Goal: Information Seeking & Learning: Check status

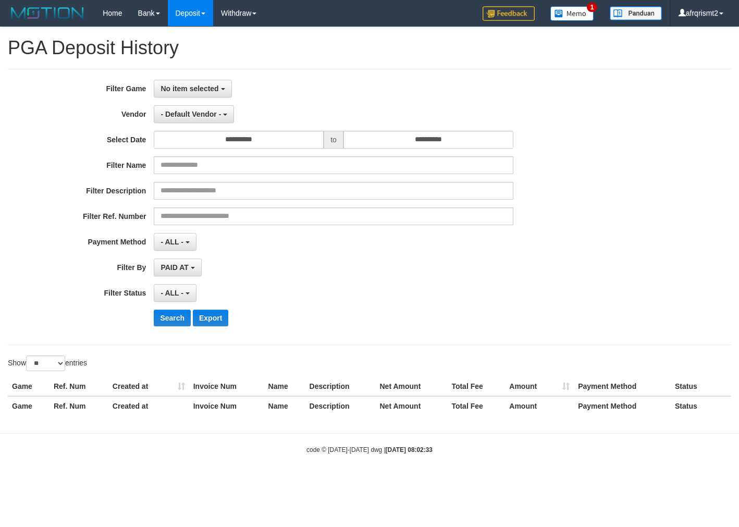
select select
select select "**"
click at [177, 90] on span "No item selected" at bounding box center [190, 88] width 58 height 8
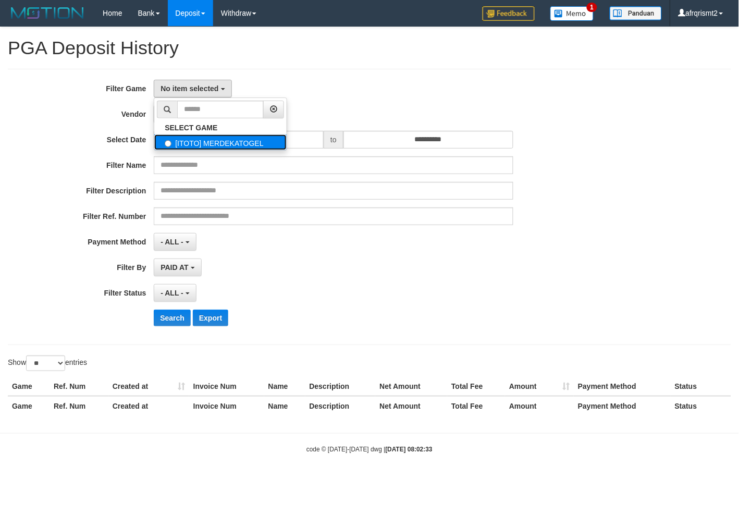
click at [209, 140] on label "[ITOTO] MERDEKATOGEL" at bounding box center [220, 142] width 132 height 16
select select "****"
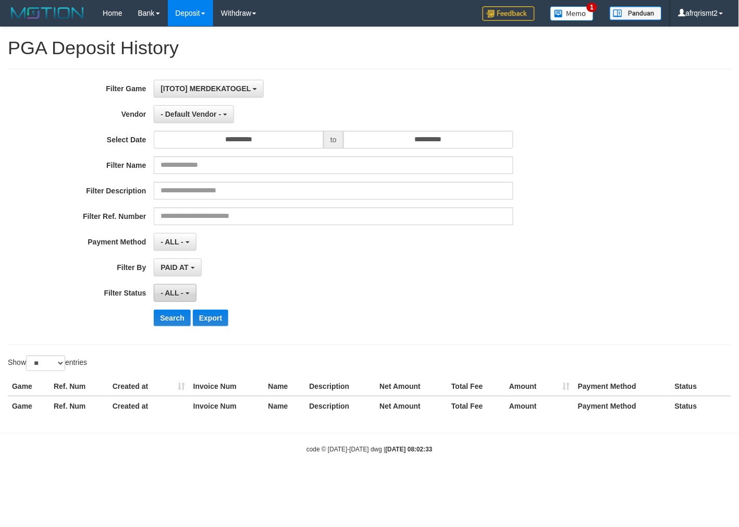
click at [164, 295] on span "- ALL -" at bounding box center [172, 293] width 23 height 8
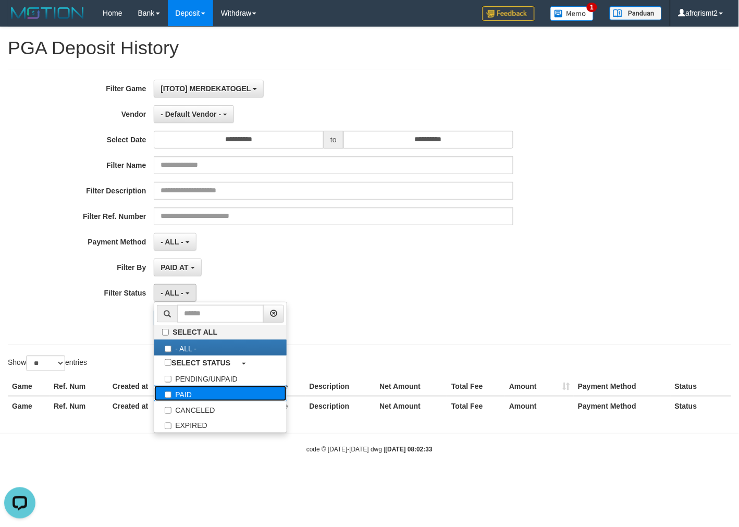
click at [186, 394] on label "PAID" at bounding box center [220, 394] width 132 height 16
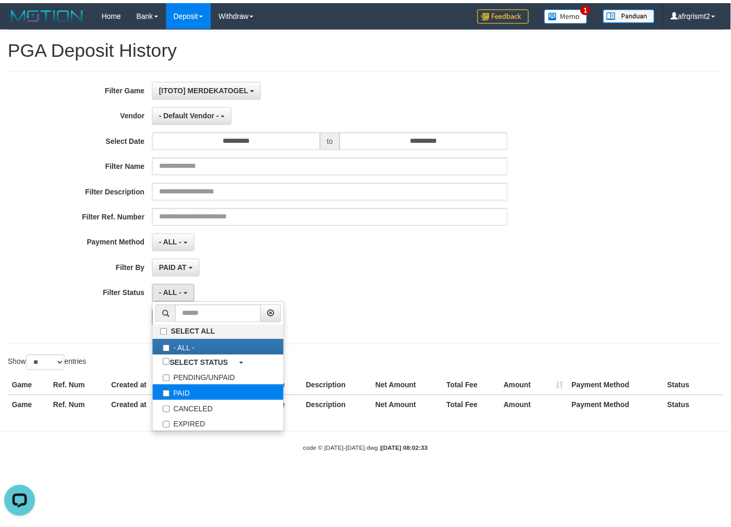
scroll to position [0, 0]
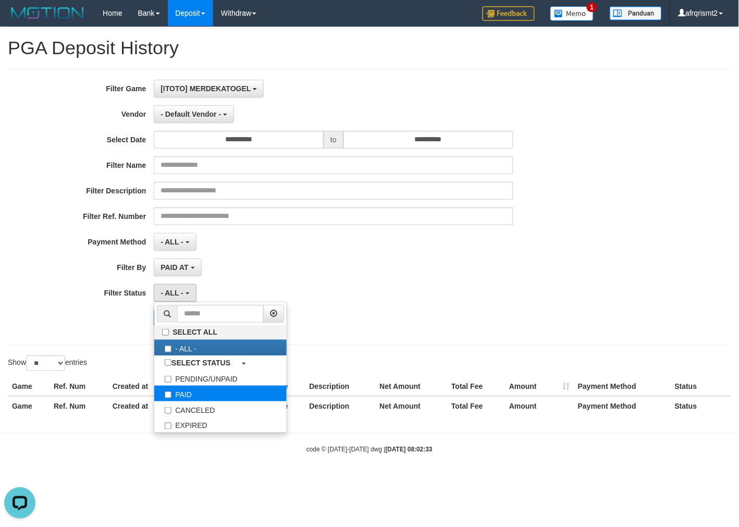
select select "*"
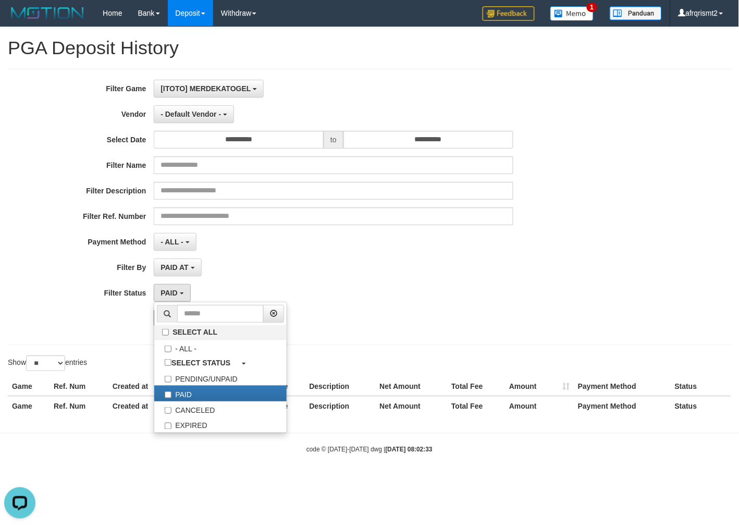
click at [412, 308] on div "**********" at bounding box center [308, 207] width 616 height 254
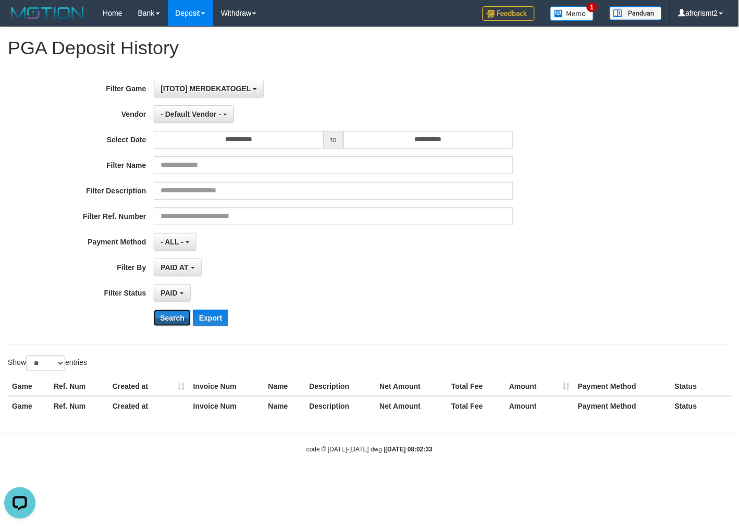
drag, startPoint x: 165, startPoint y: 322, endPoint x: 389, endPoint y: 326, distance: 224.7
click at [165, 322] on button "Search" at bounding box center [172, 318] width 37 height 17
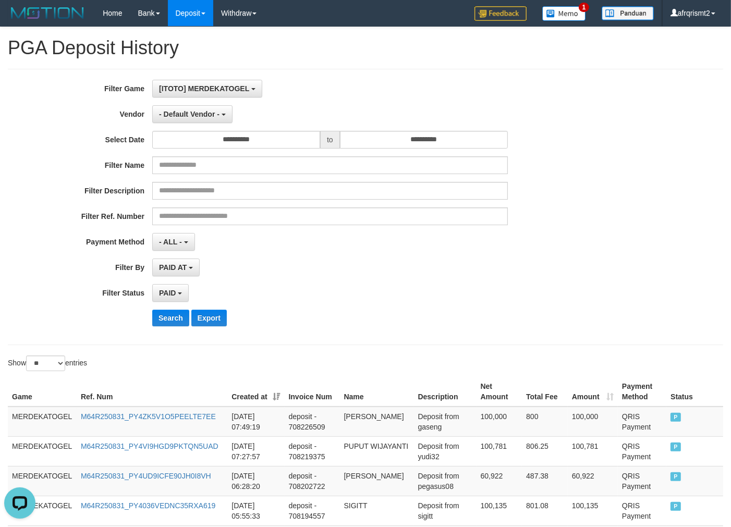
click at [409, 365] on div "Show ** ** ** *** entries" at bounding box center [365, 365] width 731 height 18
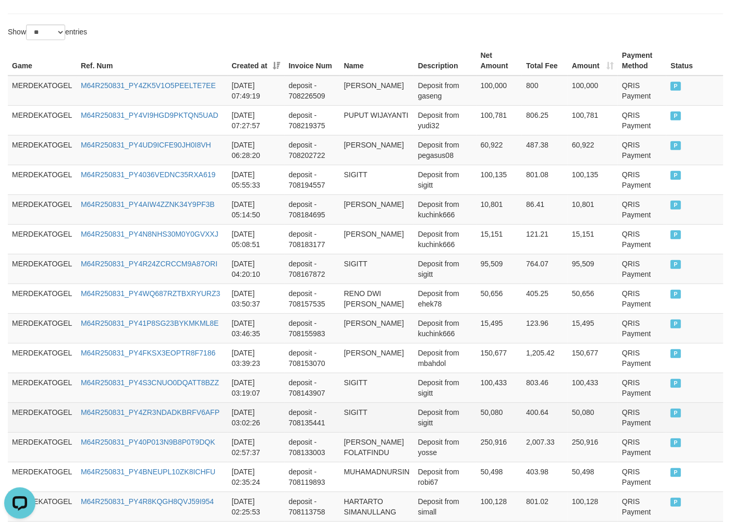
click at [353, 415] on td "SIGITT" at bounding box center [377, 417] width 74 height 30
copy td "SIGITT"
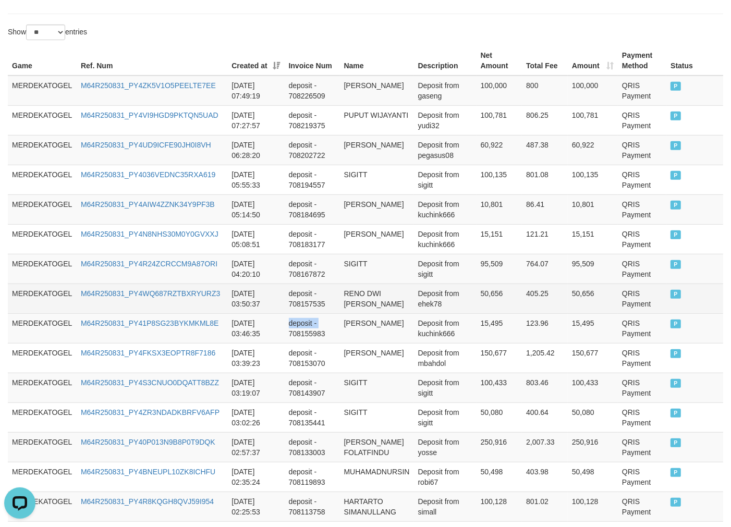
drag, startPoint x: 289, startPoint y: 328, endPoint x: 272, endPoint y: 304, distance: 29.2
click at [287, 327] on td "deposit - 708155983" at bounding box center [312, 328] width 55 height 30
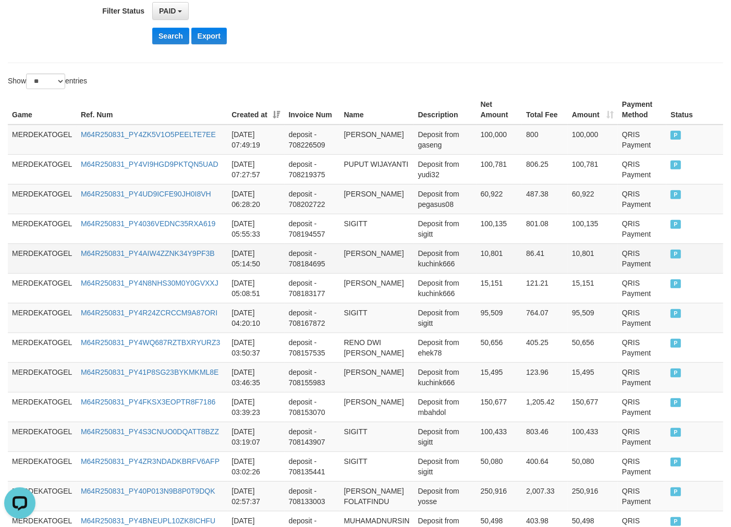
click at [358, 256] on td "[PERSON_NAME]" at bounding box center [377, 258] width 74 height 30
copy td "[PERSON_NAME]"
click at [358, 256] on td "[PERSON_NAME]" at bounding box center [377, 258] width 74 height 30
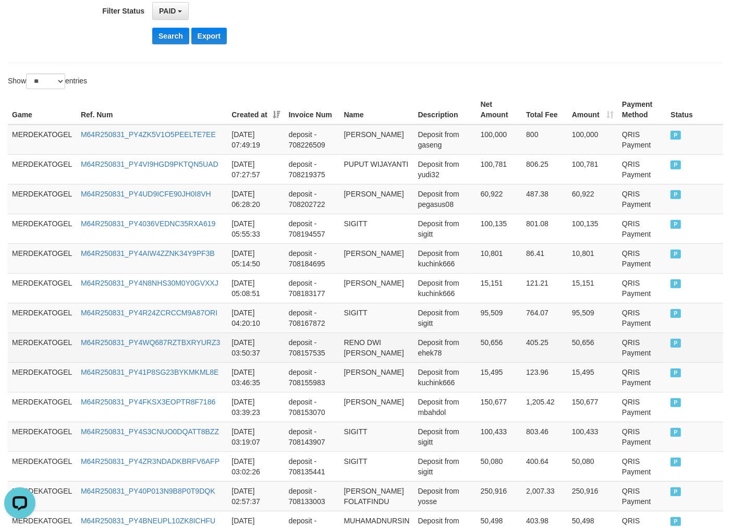
click at [385, 340] on td "RENO DWI [PERSON_NAME]" at bounding box center [377, 348] width 74 height 30
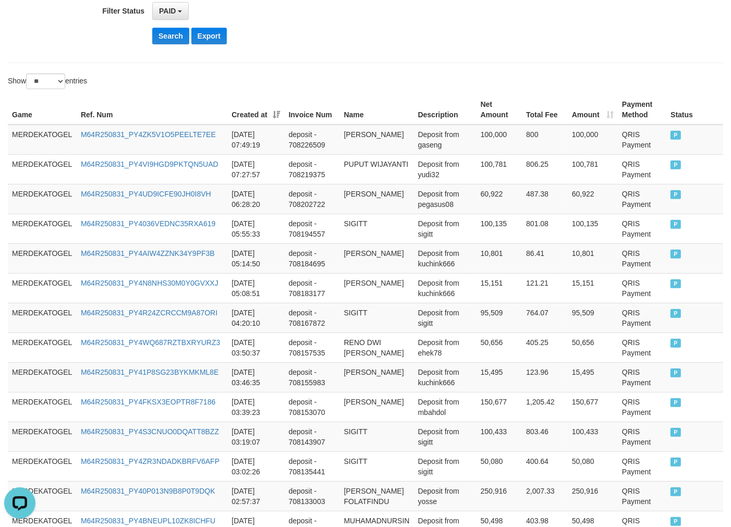
scroll to position [0, 0]
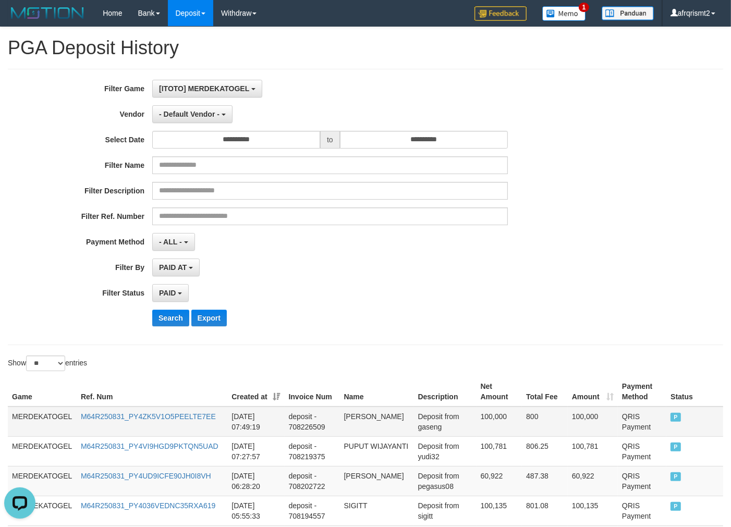
drag, startPoint x: 426, startPoint y: 431, endPoint x: 416, endPoint y: 425, distance: 12.2
click at [425, 431] on td "Deposit from gaseng" at bounding box center [445, 422] width 63 height 30
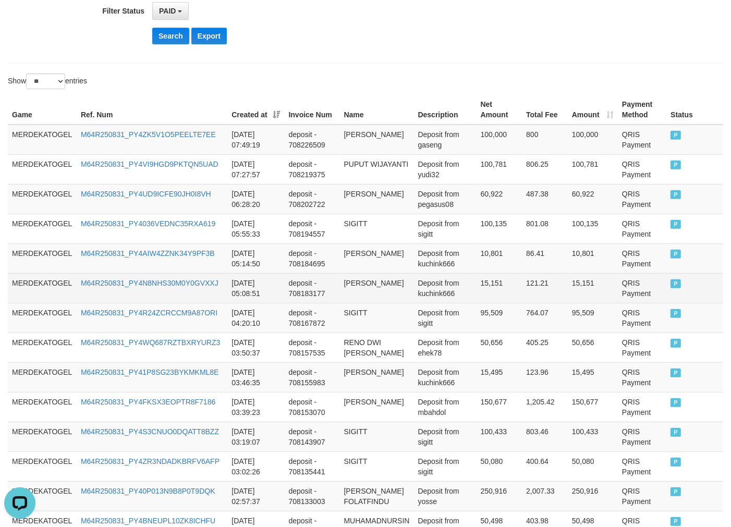
click at [361, 285] on td "[PERSON_NAME]" at bounding box center [377, 288] width 74 height 30
copy td "APRIANI"
click at [361, 285] on td "[PERSON_NAME]" at bounding box center [377, 288] width 74 height 30
copy td "[PERSON_NAME]"
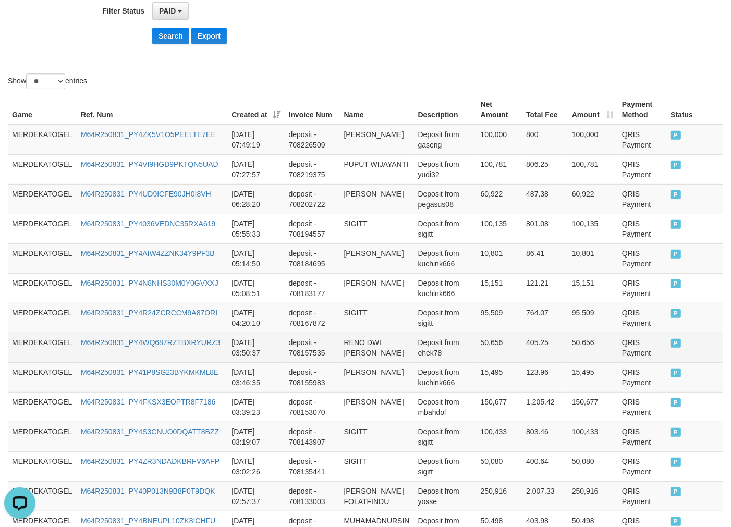
click at [434, 338] on td "Deposit from ehek78" at bounding box center [445, 348] width 63 height 30
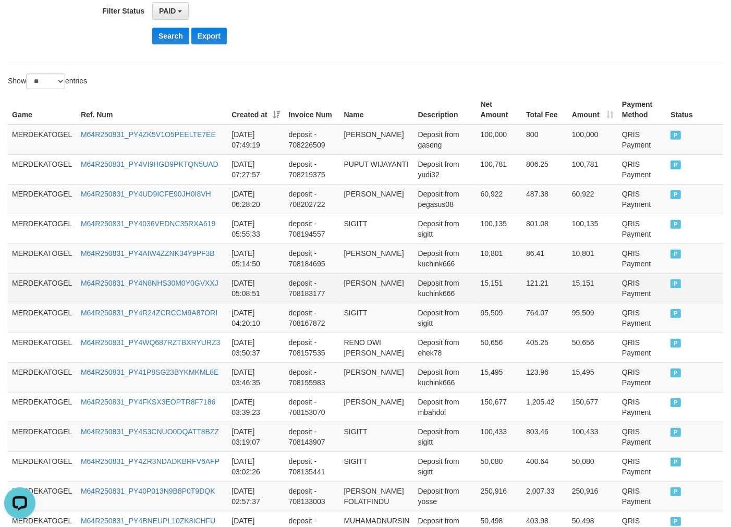
click at [372, 298] on td "[PERSON_NAME]" at bounding box center [377, 288] width 74 height 30
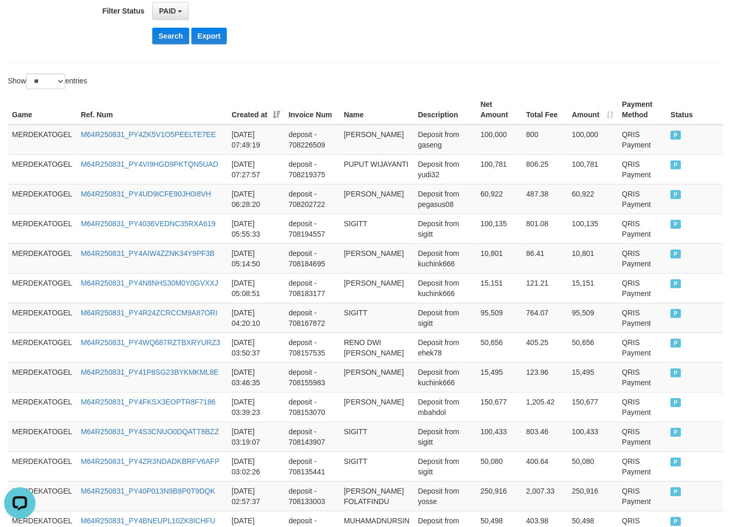
scroll to position [0, 0]
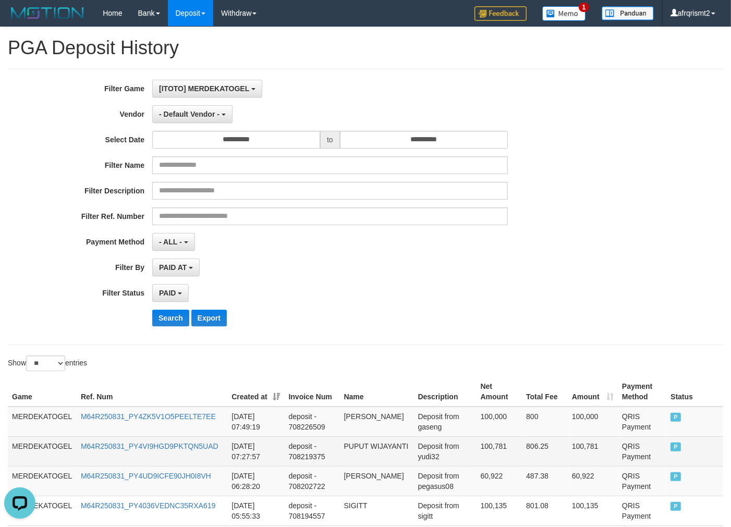
click at [395, 449] on td "PUPUT WIJAYANTI" at bounding box center [377, 451] width 74 height 30
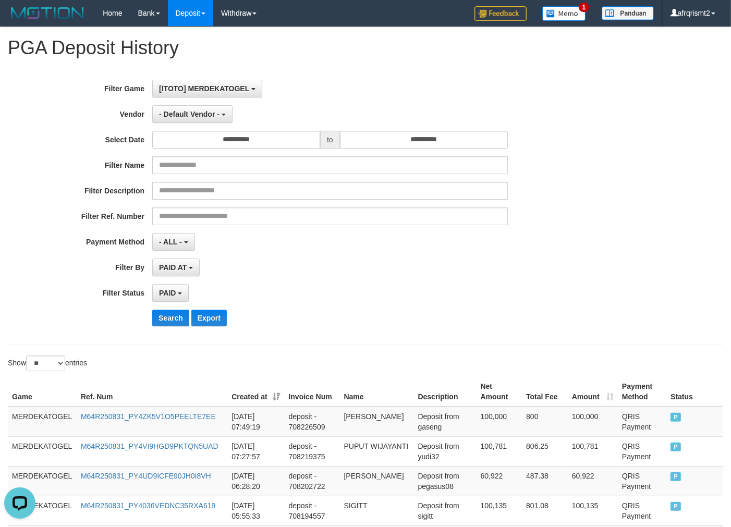
click at [341, 334] on div "**********" at bounding box center [304, 207] width 609 height 254
click at [347, 345] on hr at bounding box center [365, 345] width 715 height 1
click at [395, 415] on td "[PERSON_NAME]" at bounding box center [377, 422] width 74 height 30
click at [347, 339] on div "**********" at bounding box center [365, 207] width 715 height 276
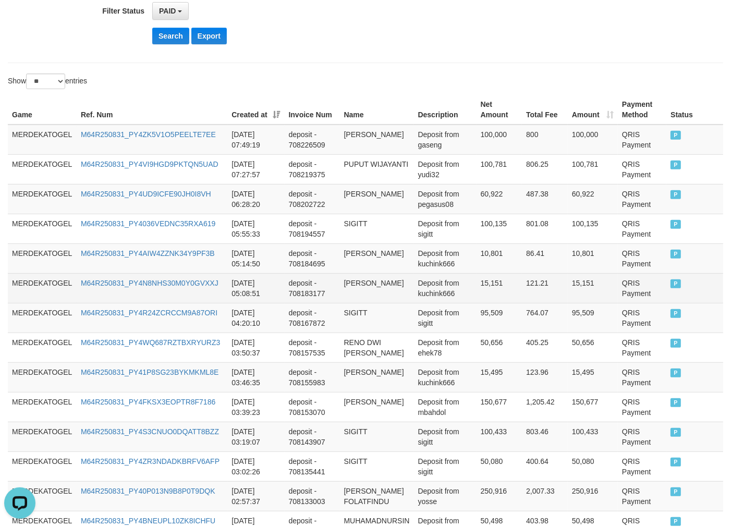
click at [363, 275] on td "[PERSON_NAME]" at bounding box center [377, 288] width 74 height 30
copy td "APRIANI"
click at [363, 275] on td "[PERSON_NAME]" at bounding box center [377, 288] width 74 height 30
copy td "[PERSON_NAME]"
click at [363, 275] on td "[PERSON_NAME]" at bounding box center [377, 288] width 74 height 30
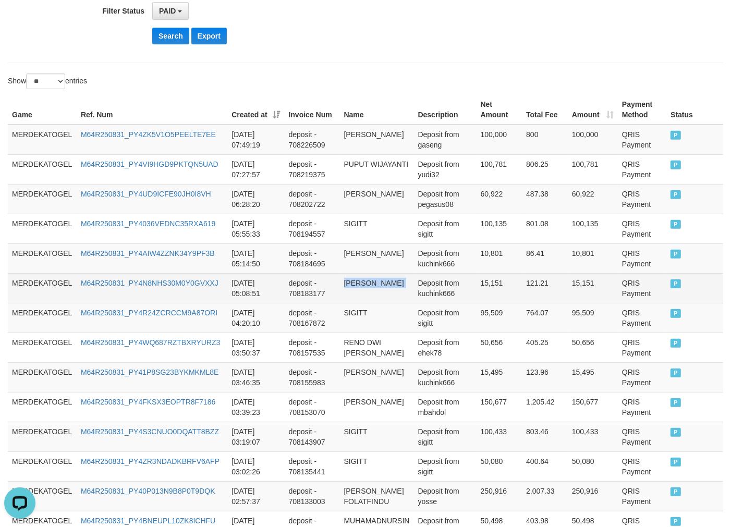
click at [363, 275] on td "[PERSON_NAME]" at bounding box center [377, 288] width 74 height 30
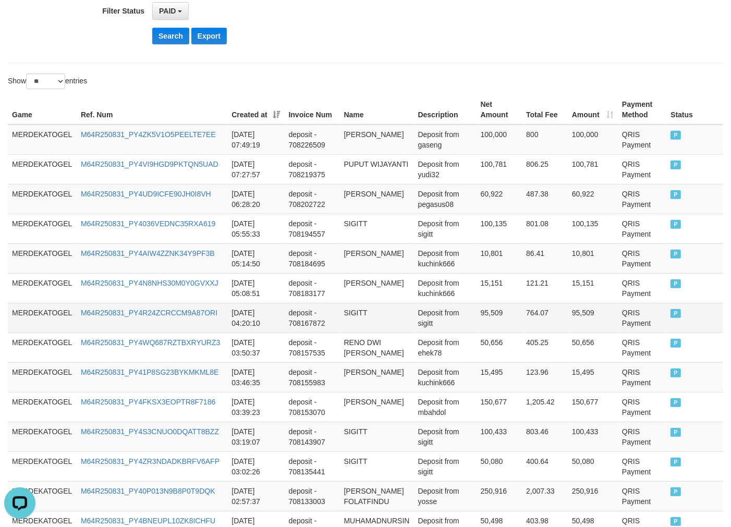
click at [451, 313] on td "Deposit from sigitt" at bounding box center [445, 318] width 63 height 30
click at [340, 311] on td "SIGITT" at bounding box center [377, 318] width 74 height 30
copy td "SIGITT"
click at [340, 311] on td "SIGITT" at bounding box center [377, 318] width 74 height 30
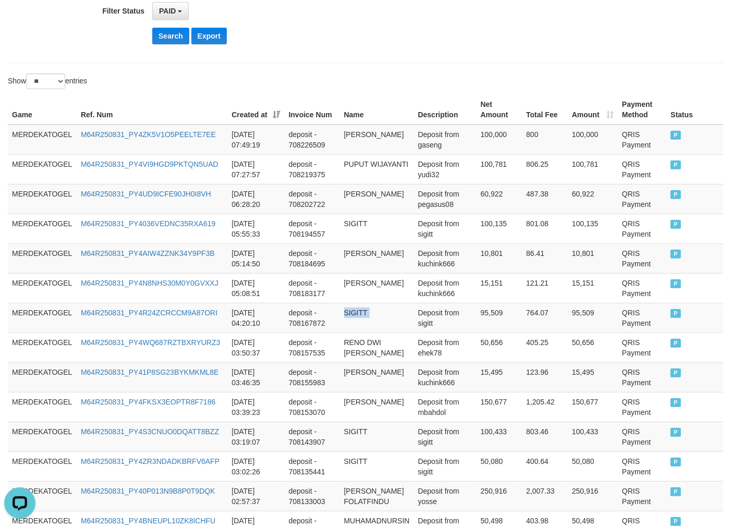
copy td "SIGITT"
click at [481, 266] on td "10,801" at bounding box center [499, 258] width 46 height 30
click at [421, 314] on td "Deposit from sigitt" at bounding box center [445, 318] width 63 height 30
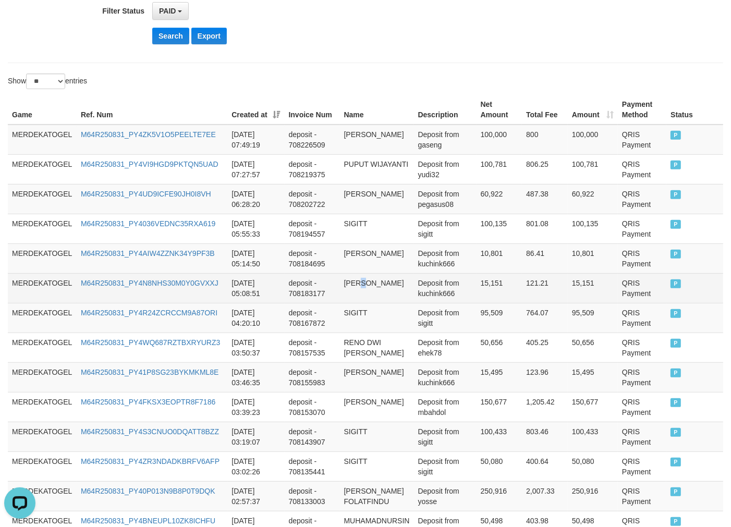
click at [358, 276] on td "[PERSON_NAME]" at bounding box center [377, 288] width 74 height 30
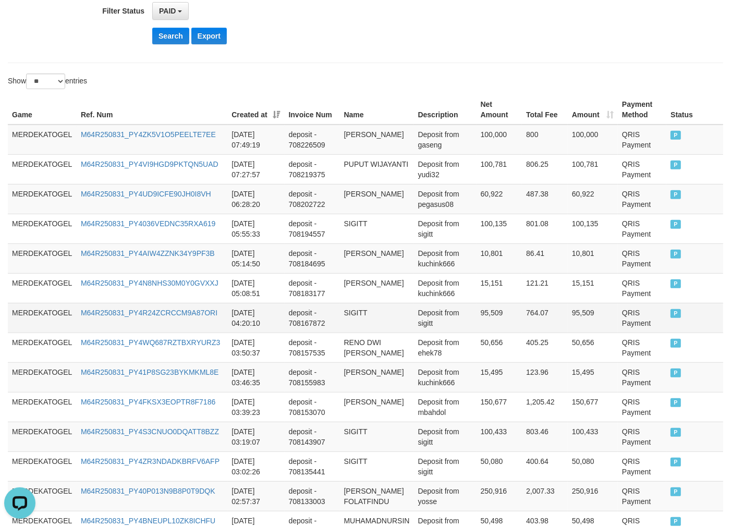
scroll to position [0, 0]
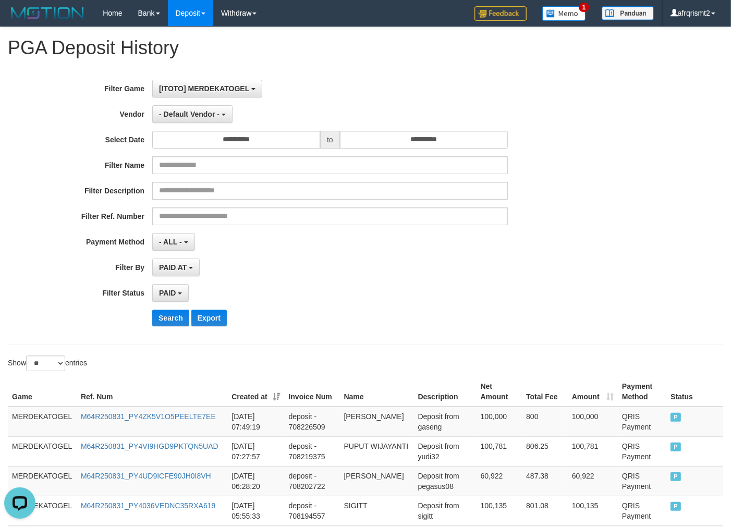
click at [390, 327] on div "**********" at bounding box center [304, 207] width 609 height 254
click at [350, 425] on td "[PERSON_NAME]" at bounding box center [377, 422] width 74 height 30
click at [383, 424] on td "[PERSON_NAME]" at bounding box center [377, 422] width 74 height 30
click at [439, 275] on div "**********" at bounding box center [304, 207] width 609 height 254
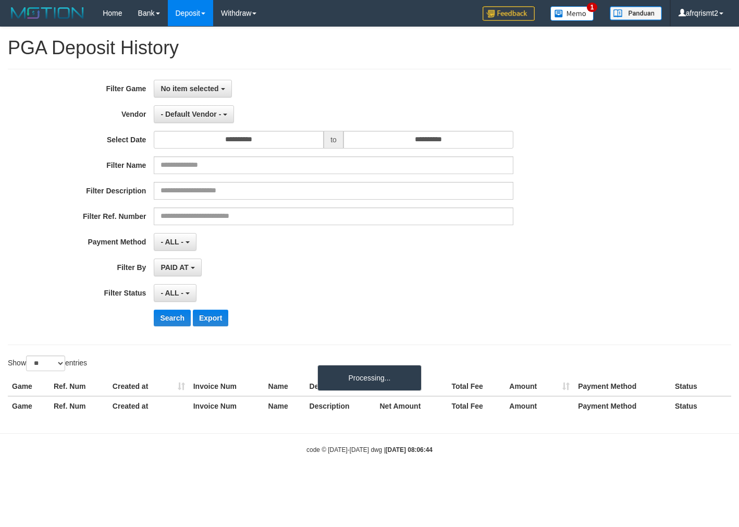
select select
select select "**"
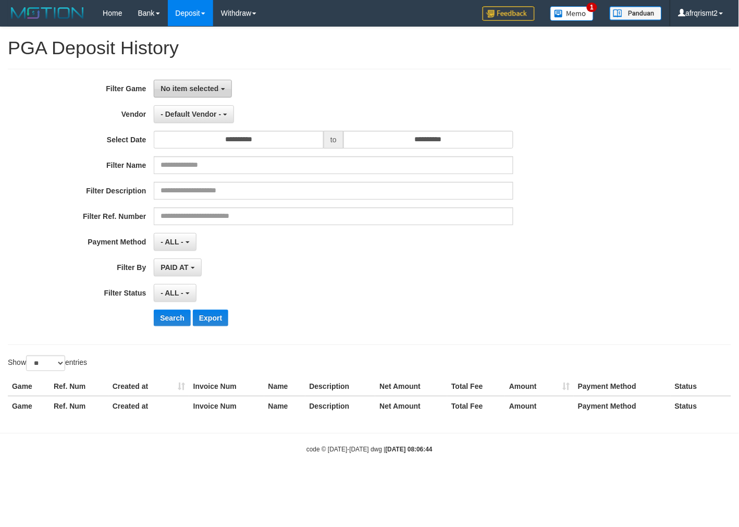
click at [196, 92] on span "No item selected" at bounding box center [190, 88] width 58 height 8
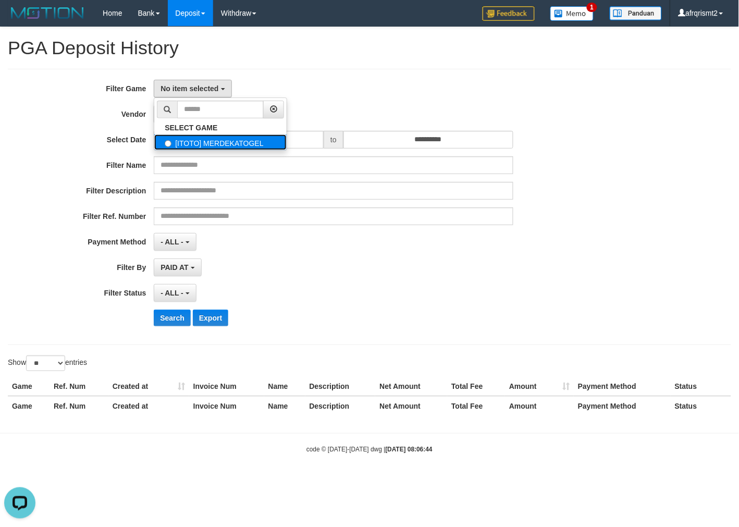
click at [225, 147] on label "[ITOTO] MERDEKATOGEL" at bounding box center [220, 142] width 132 height 16
select select "****"
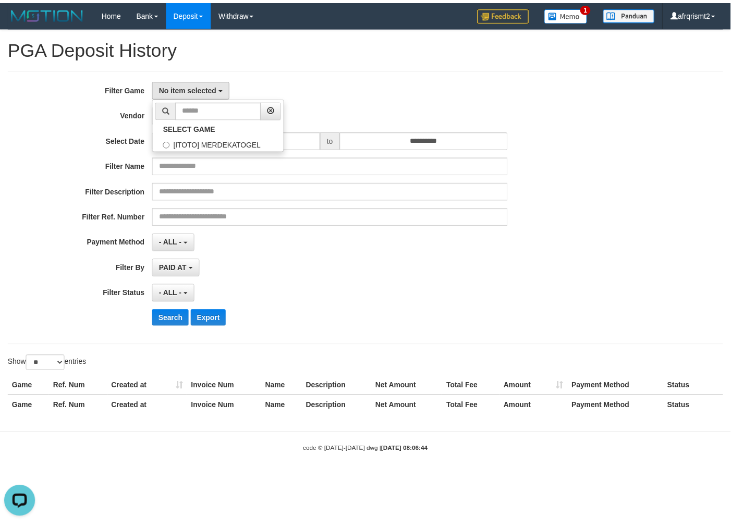
scroll to position [9, 0]
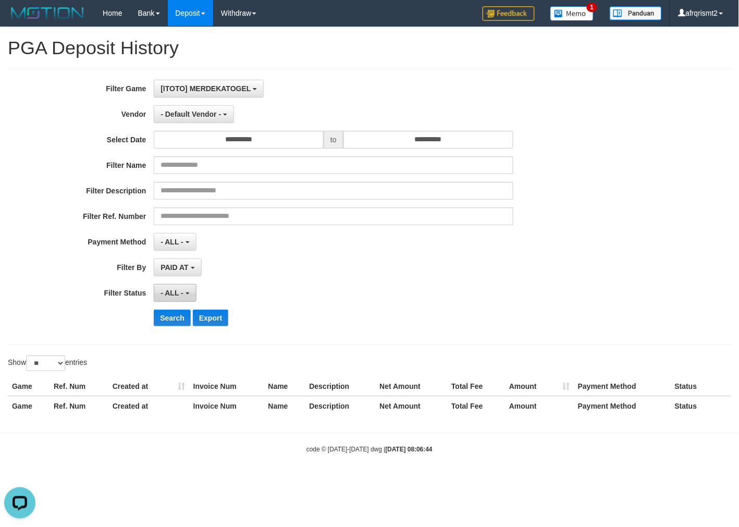
click at [174, 295] on span "- ALL -" at bounding box center [172, 293] width 23 height 8
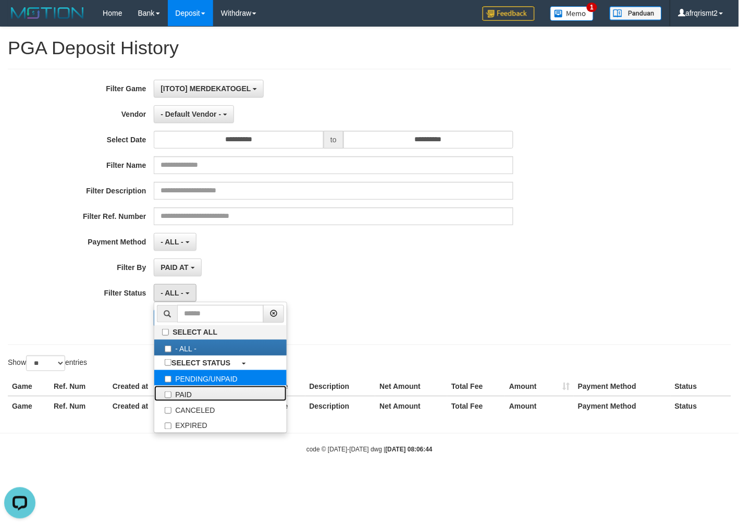
drag, startPoint x: 199, startPoint y: 389, endPoint x: 209, endPoint y: 384, distance: 11.2
click at [199, 389] on label "PAID" at bounding box center [220, 394] width 132 height 16
select select "*"
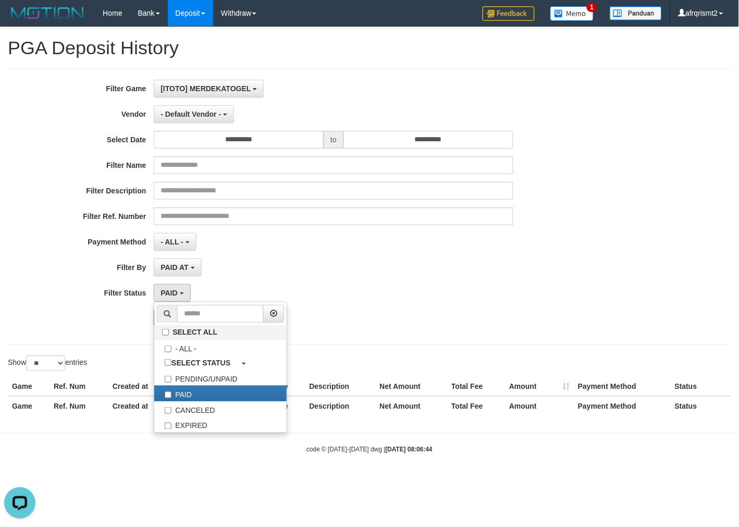
click at [440, 297] on div "PAID SELECT ALL - ALL - SELECT STATUS PENDING/UNPAID PAID CANCELED EXPIRED" at bounding box center [333, 293] width 359 height 18
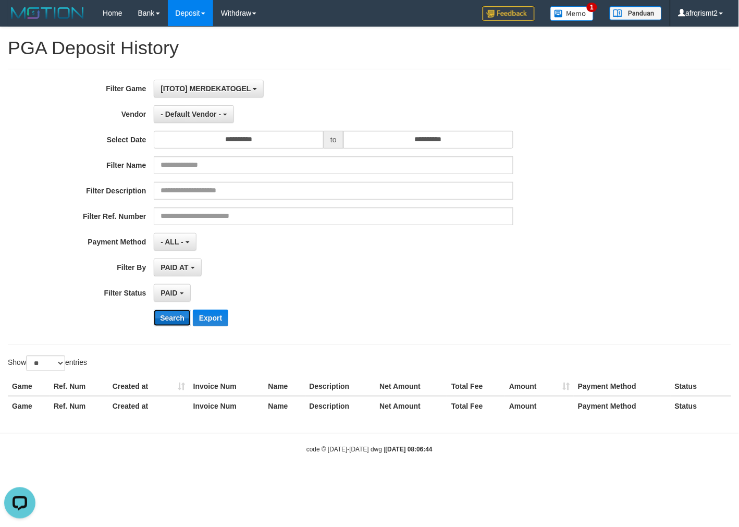
click at [181, 318] on button "Search" at bounding box center [172, 318] width 37 height 17
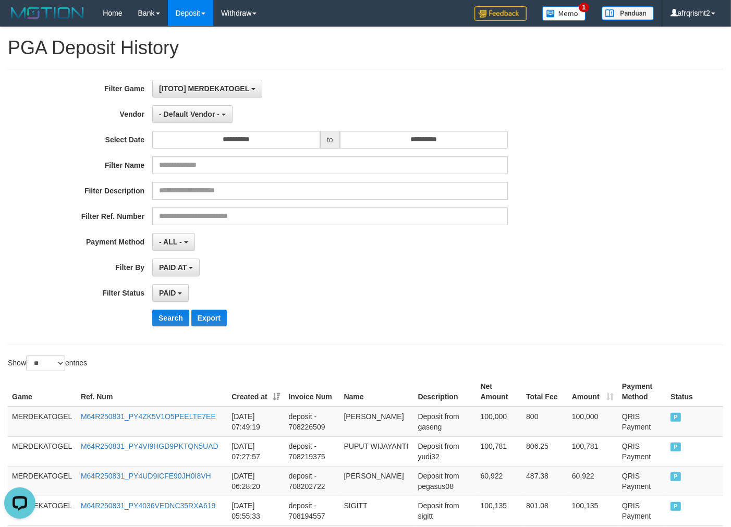
drag, startPoint x: 332, startPoint y: 385, endPoint x: 330, endPoint y: 378, distance: 7.0
click at [331, 385] on th "Invoice Num" at bounding box center [312, 392] width 55 height 30
drag, startPoint x: 377, startPoint y: 394, endPoint x: 384, endPoint y: 367, distance: 27.4
click at [375, 394] on th "Name" at bounding box center [377, 392] width 74 height 30
click at [349, 278] on div "**********" at bounding box center [304, 207] width 609 height 254
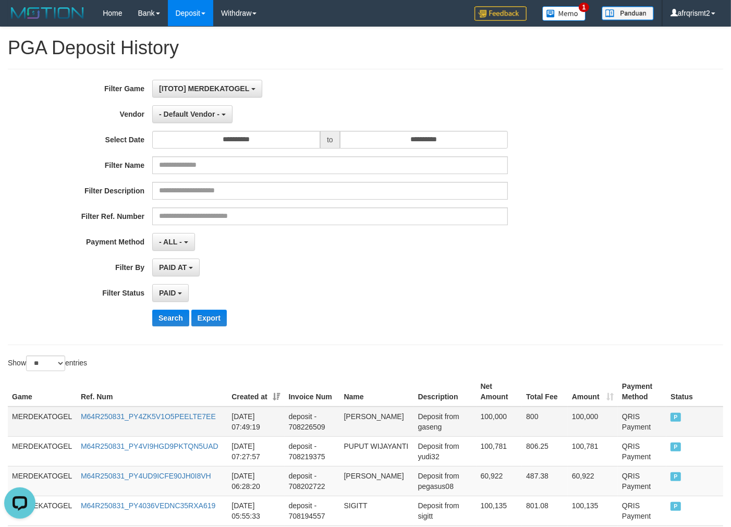
click at [370, 421] on td "[PERSON_NAME]" at bounding box center [377, 422] width 74 height 30
copy td "ROSMAINI"
click at [370, 421] on td "[PERSON_NAME]" at bounding box center [377, 422] width 74 height 30
copy td "[PERSON_NAME]"
click at [370, 421] on td "[PERSON_NAME]" at bounding box center [377, 422] width 74 height 30
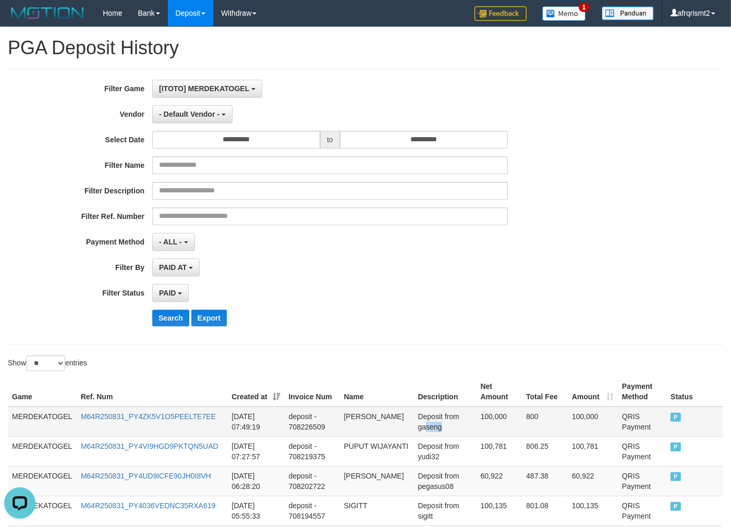
click at [426, 425] on td "Deposit from gaseng" at bounding box center [445, 422] width 63 height 30
drag, startPoint x: 412, startPoint y: 398, endPoint x: 386, endPoint y: 398, distance: 26.1
click at [409, 398] on tr "Game Ref. Num Created at Invoice Num Name Description Net Amount Total Fee Amou…" at bounding box center [365, 392] width 715 height 30
click at [363, 411] on td "[PERSON_NAME]" at bounding box center [377, 422] width 74 height 30
